Goal: Transaction & Acquisition: Download file/media

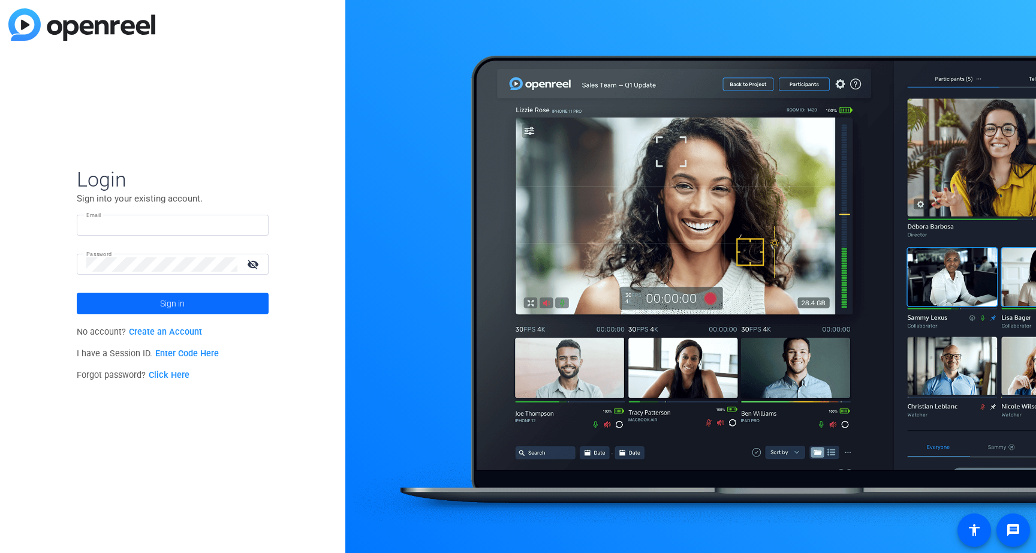
type input "[PERSON_NAME][EMAIL_ADDRESS][PERSON_NAME][DOMAIN_NAME]"
click at [176, 305] on span "Sign in" at bounding box center [172, 304] width 25 height 30
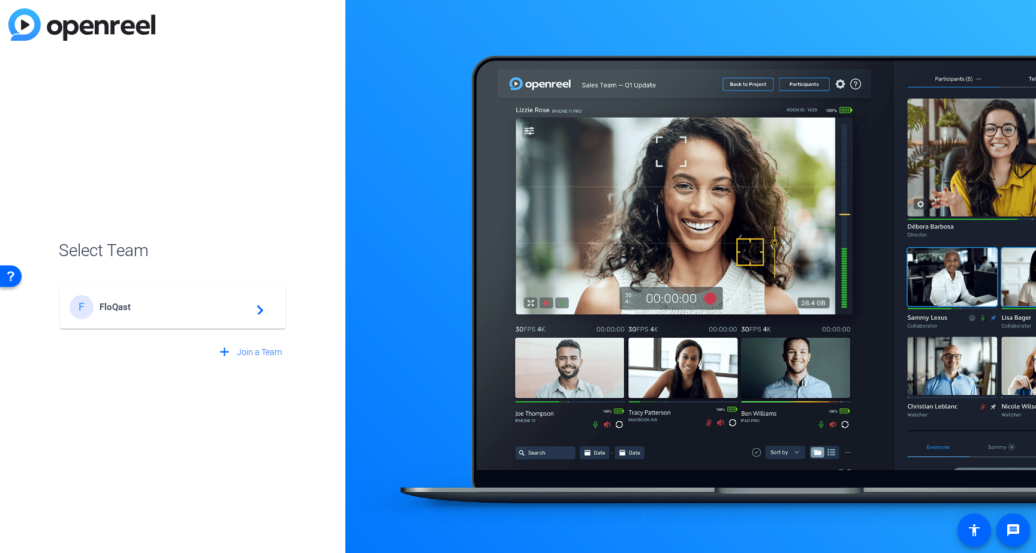
click at [176, 305] on span "FloQast" at bounding box center [175, 307] width 150 height 11
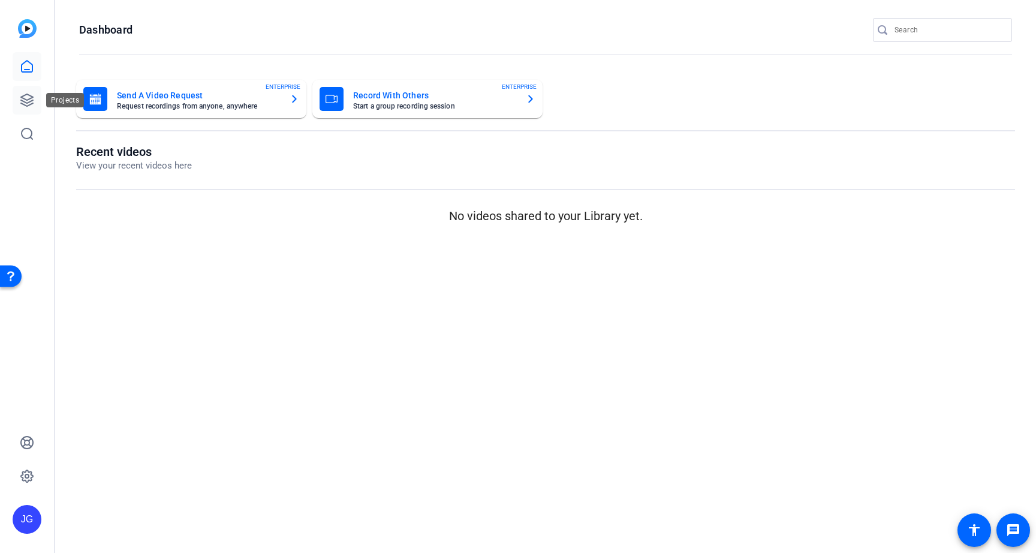
click at [28, 95] on icon at bounding box center [27, 100] width 12 height 12
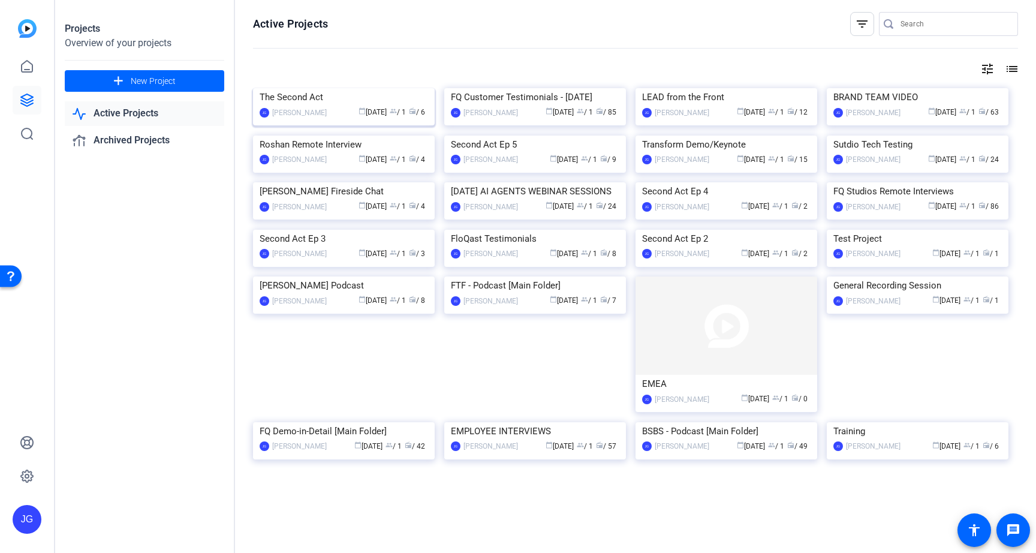
scroll to position [5, 0]
click at [307, 119] on div "[PERSON_NAME]" at bounding box center [299, 113] width 55 height 12
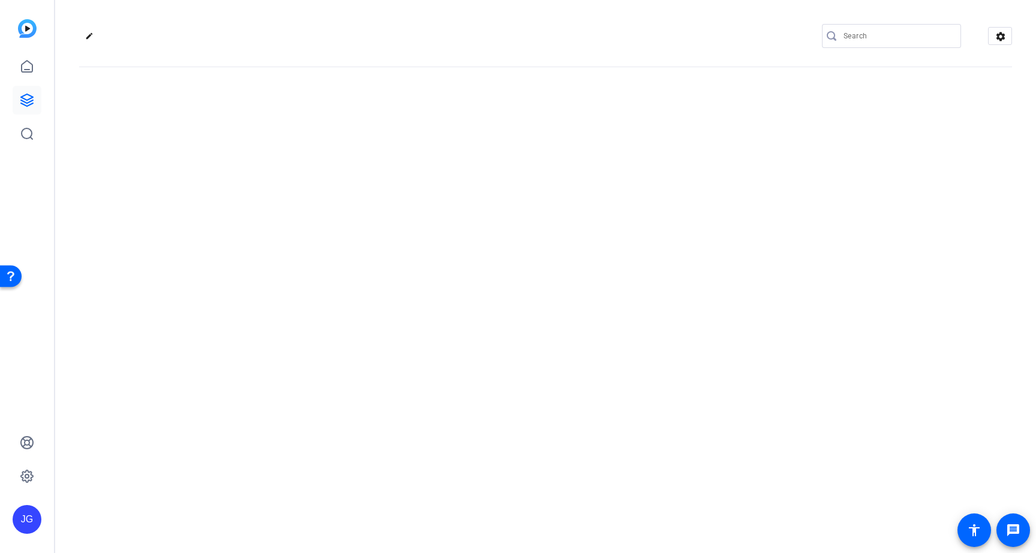
click at [307, 201] on div "edit settings" at bounding box center [545, 276] width 981 height 553
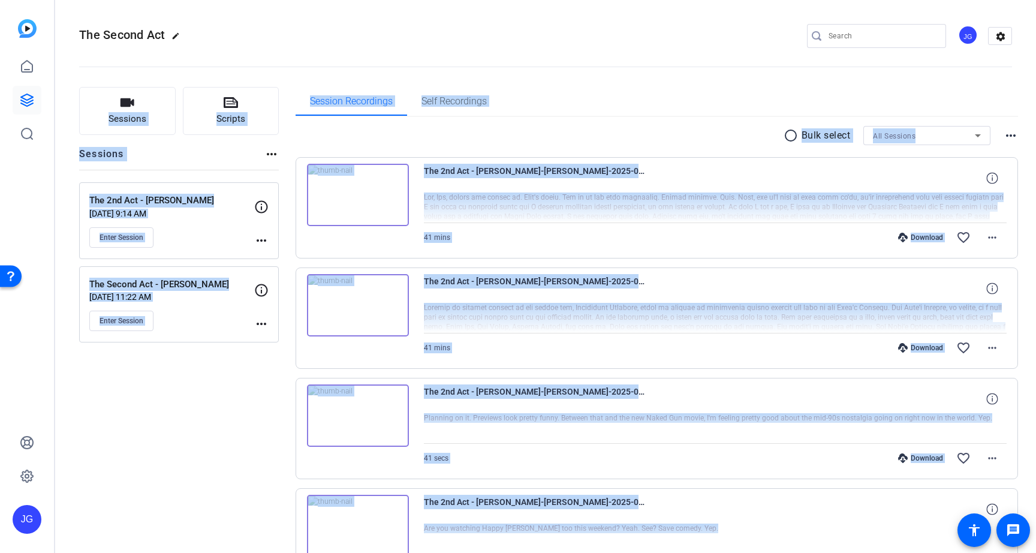
click at [206, 239] on div "Enter Session" at bounding box center [171, 237] width 165 height 20
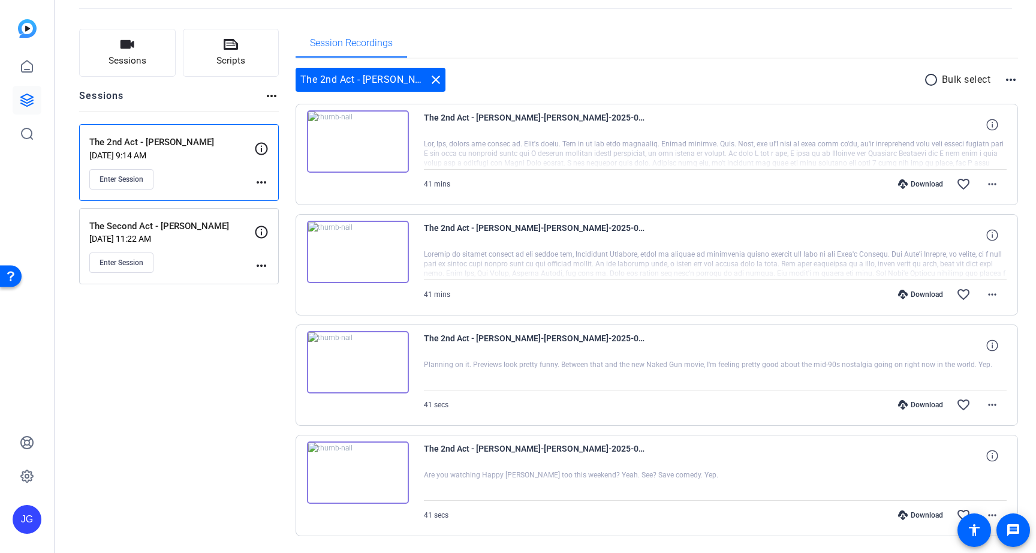
scroll to position [56, 0]
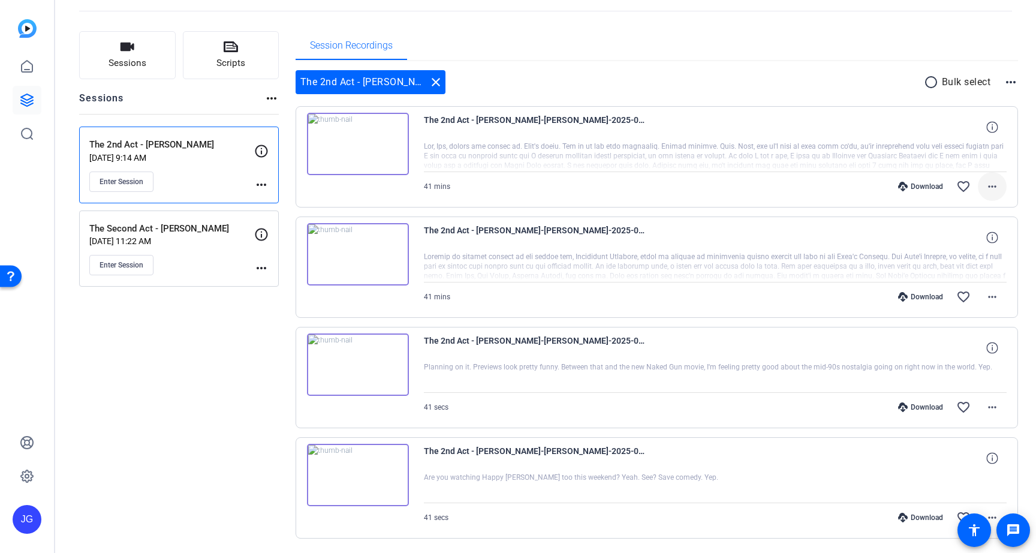
click at [986, 183] on mat-icon "more_horiz" at bounding box center [993, 186] width 14 height 14
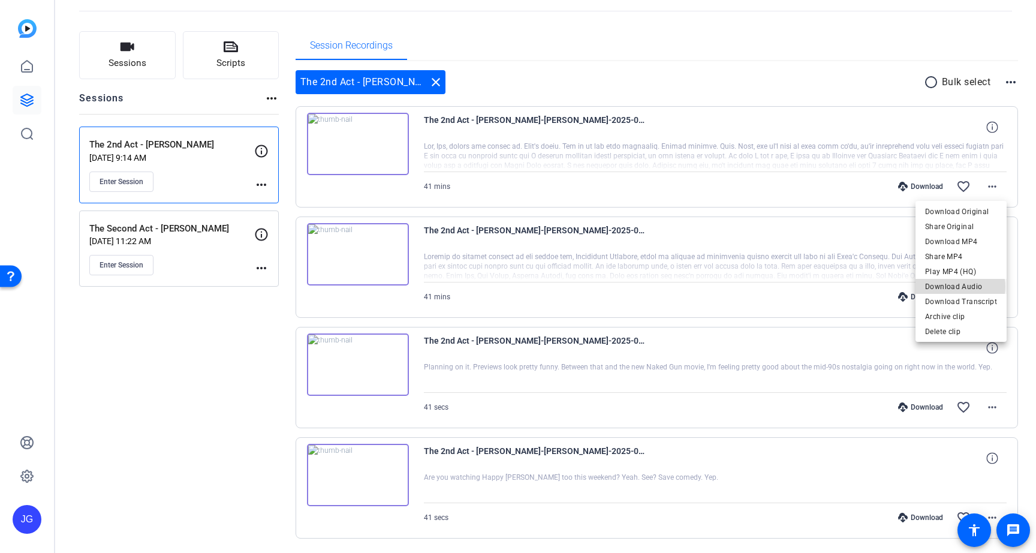
click at [962, 287] on span "Download Audio" at bounding box center [962, 287] width 72 height 14
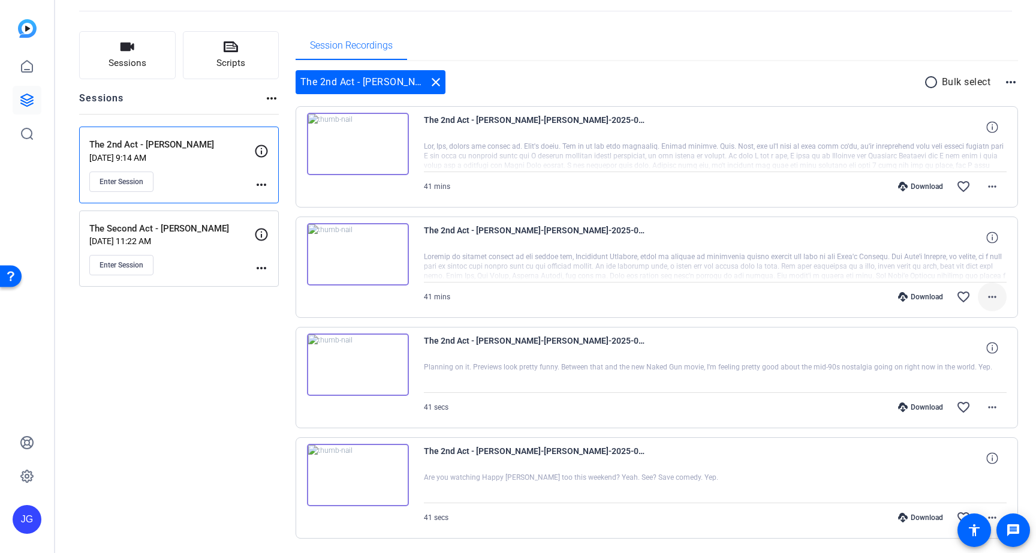
click at [998, 293] on mat-icon "more_horiz" at bounding box center [993, 297] width 14 height 14
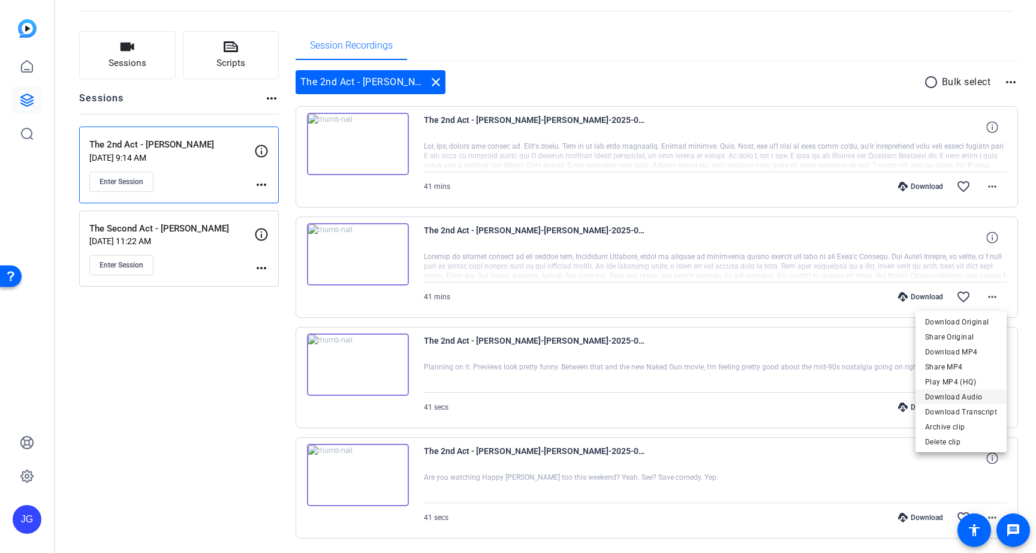
click at [962, 391] on span "Download Audio" at bounding box center [962, 397] width 72 height 14
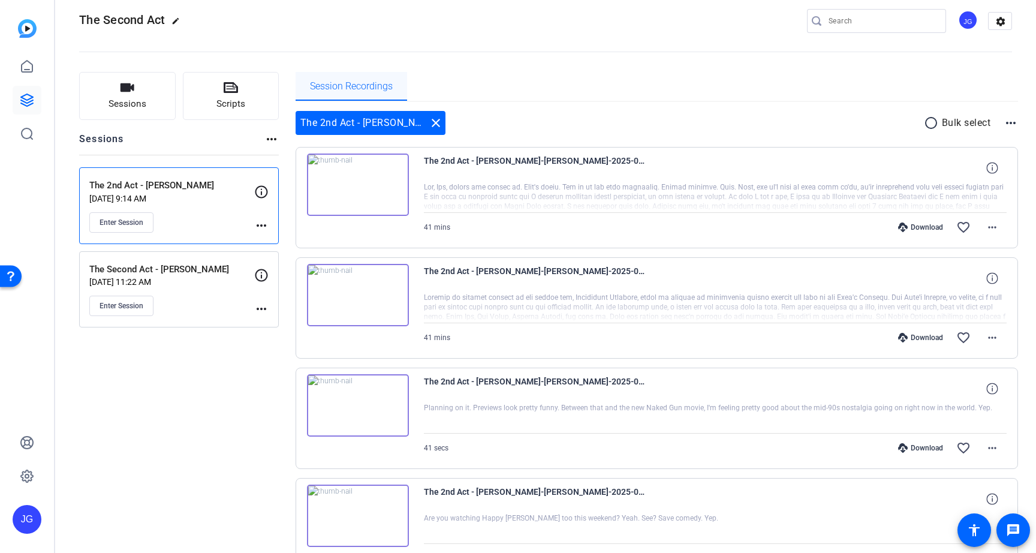
scroll to position [0, 0]
